Goal: Check status

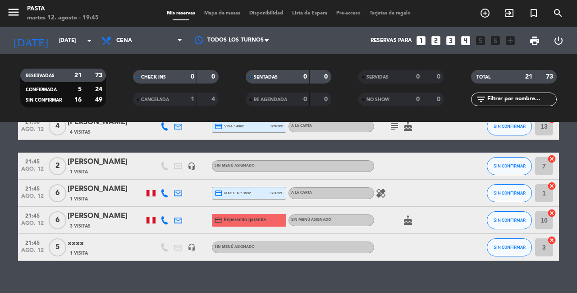
scroll to position [533, 0]
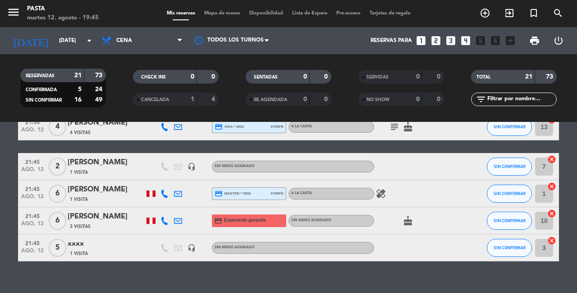
click at [165, 216] on icon at bounding box center [164, 220] width 8 height 8
click at [201, 260] on div "No hay notas para este servicio. Haz clic para agregar una 19:15 [DATE] 2 [PERS…" at bounding box center [288, 207] width 577 height 171
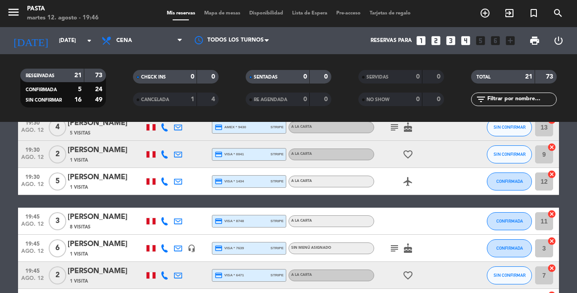
scroll to position [117, 0]
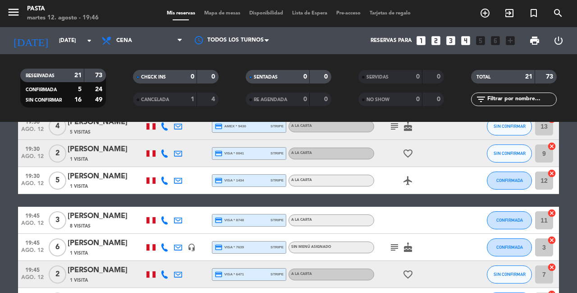
click at [393, 242] on icon "subject" at bounding box center [394, 247] width 11 height 11
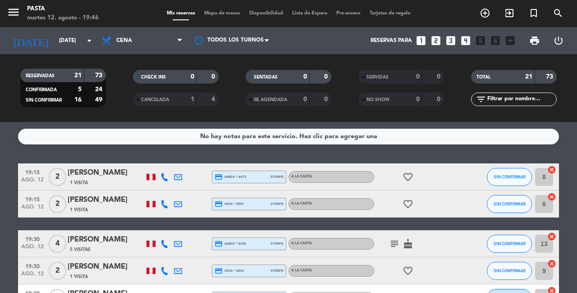
scroll to position [0, 0]
click at [393, 241] on icon "subject" at bounding box center [394, 243] width 11 height 11
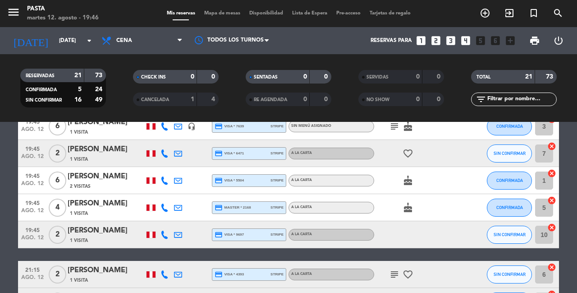
scroll to position [267, 0]
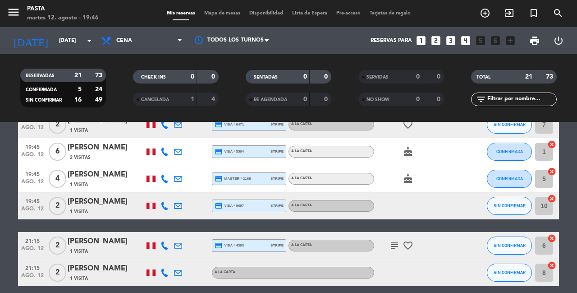
click at [393, 240] on icon "subject" at bounding box center [394, 245] width 11 height 11
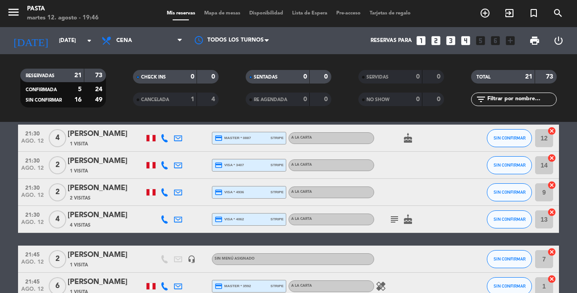
scroll to position [441, 0]
click at [390, 214] on icon "subject" at bounding box center [394, 219] width 11 height 11
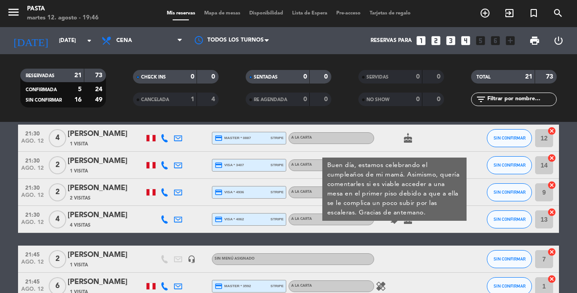
click at [400, 223] on div "19:15 [DATE] 2 [PERSON_NAME] 1 Visita credit_card amex * 4473 stripe A la carta…" at bounding box center [288, 37] width 541 height 631
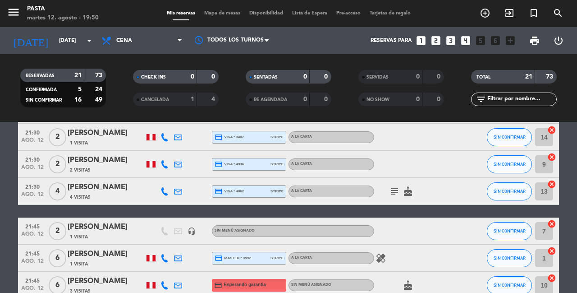
scroll to position [468, 0]
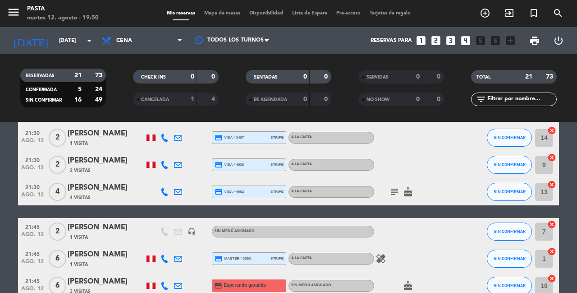
click at [393, 186] on icon "subject" at bounding box center [394, 191] width 11 height 11
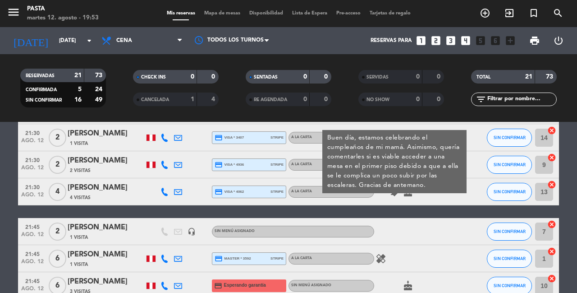
click at [299, 197] on div "19:15 [DATE] 2 [PERSON_NAME] 1 Visita credit_card amex * 4473 stripe A la carta…" at bounding box center [288, 10] width 541 height 631
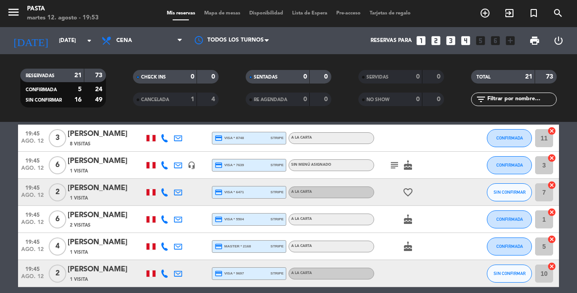
scroll to position [203, 0]
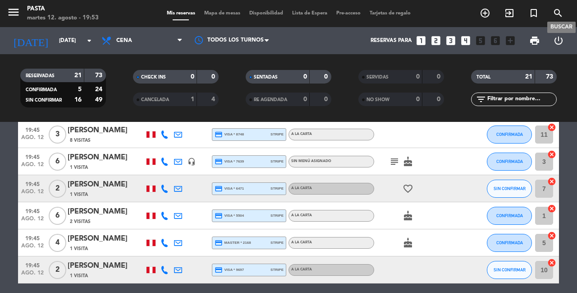
click at [559, 15] on icon "search" at bounding box center [558, 13] width 11 height 11
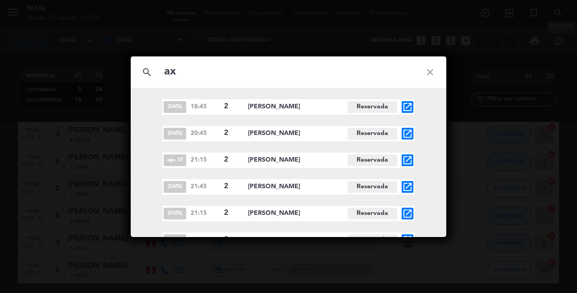
type input "a"
click at [434, 68] on icon "close" at bounding box center [430, 72] width 32 height 32
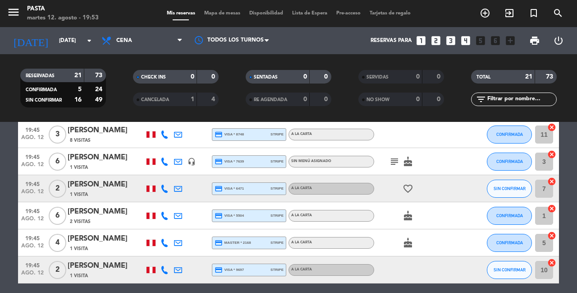
click at [163, 204] on div at bounding box center [165, 215] width 14 height 27
click at [164, 211] on icon at bounding box center [164, 215] width 8 height 8
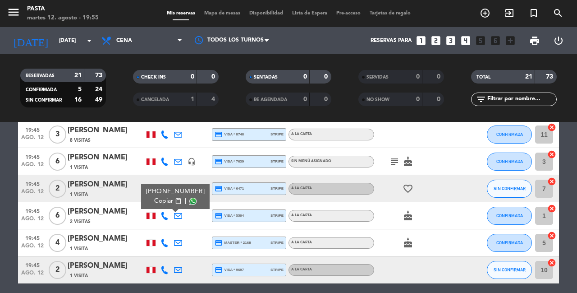
click at [122, 206] on div "[PERSON_NAME]" at bounding box center [106, 212] width 77 height 12
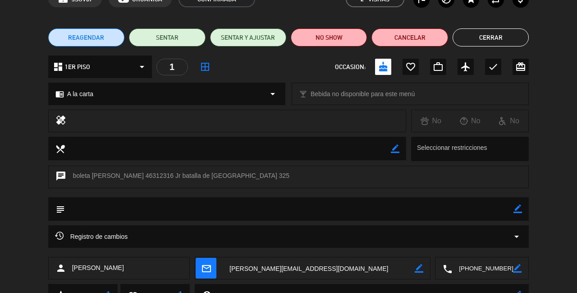
scroll to position [53, 0]
click at [127, 234] on div "Registro de cambios arrow_drop_down" at bounding box center [289, 236] width 468 height 11
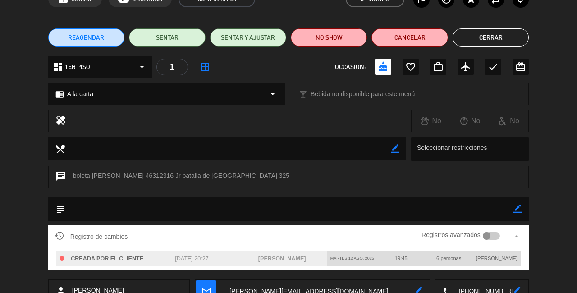
click at [127, 234] on div "Registro de cambios Registros avanzados arrow_drop_up" at bounding box center [289, 236] width 468 height 14
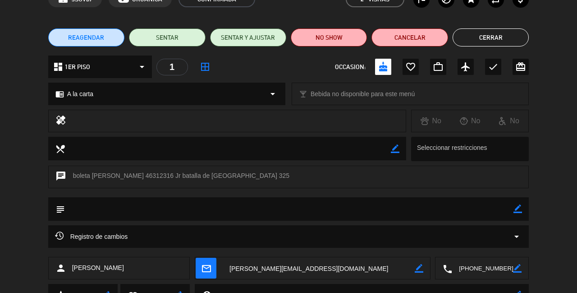
click at [33, 202] on div "subject border_color" at bounding box center [288, 211] width 577 height 28
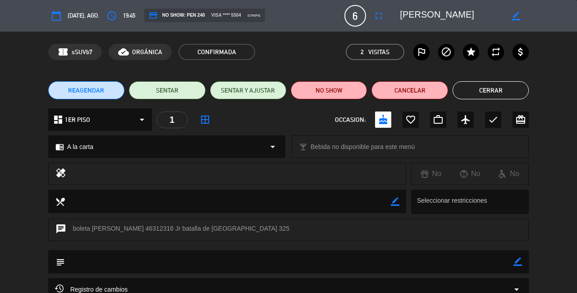
scroll to position [0, 0]
